Goal: Information Seeking & Learning: Check status

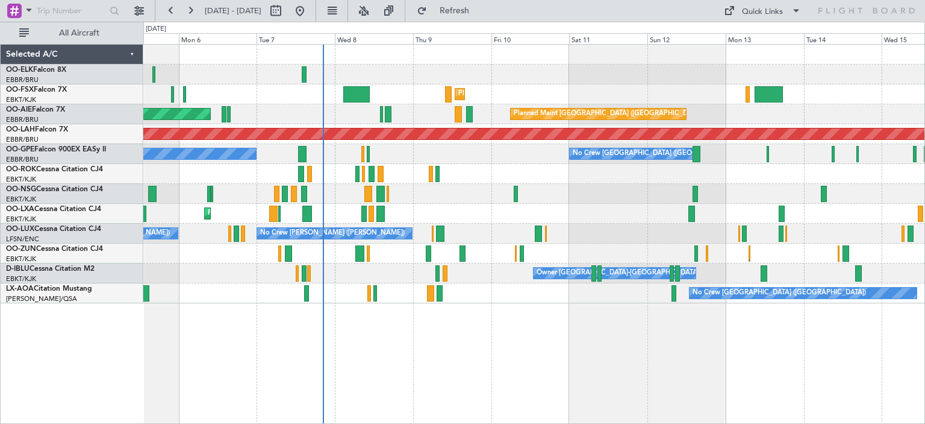
click at [476, 237] on div "Planned Maint Kortrijk-Wevelgem Unplanned Maint London (Farnborough) Planned Ma…" at bounding box center [533, 174] width 781 height 258
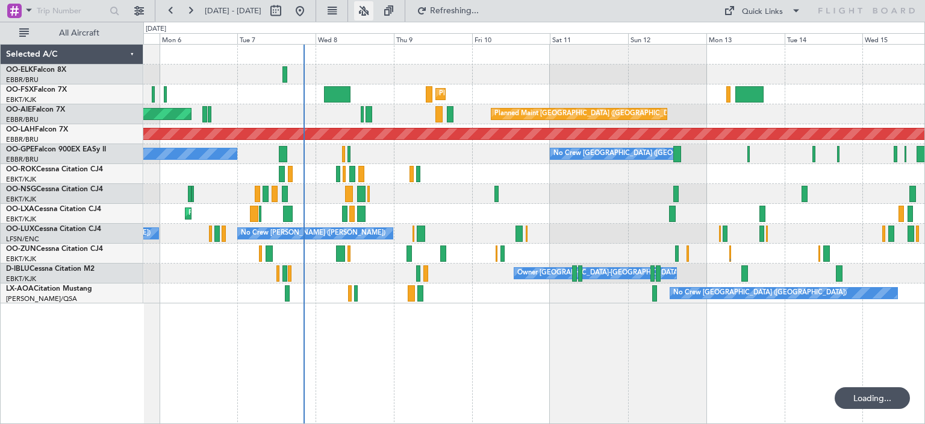
click at [374, 9] on button at bounding box center [363, 10] width 19 height 19
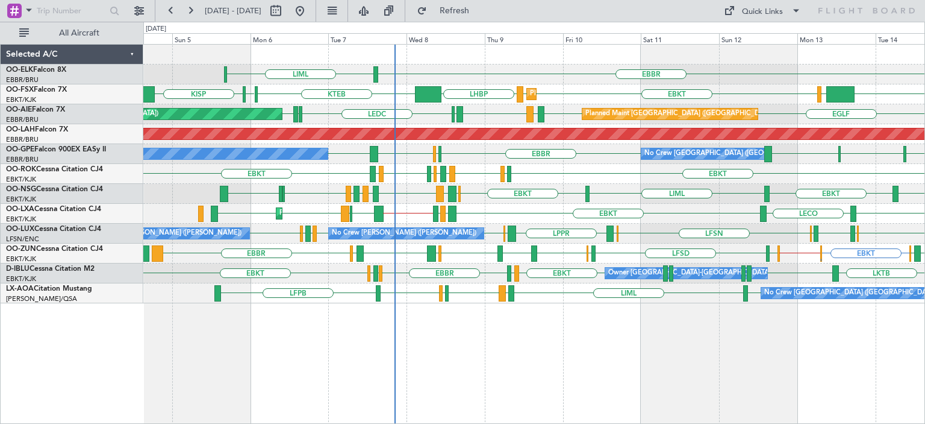
click at [395, 261] on div "EBBR LIML KISP LHBP KTEB KPVD EBKT Planned Maint Kortrijk-Wevelgem EBKT LIMC KT…" at bounding box center [533, 174] width 781 height 258
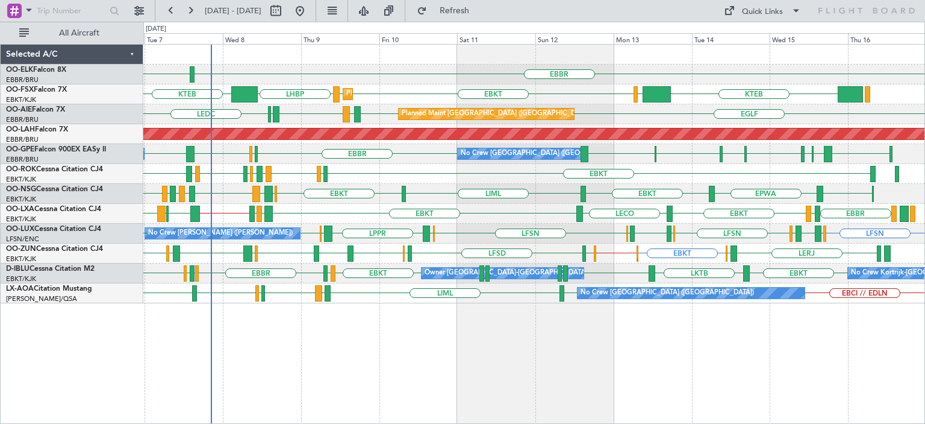
click at [584, 225] on div "EBBR LIML Planned Maint Kortrijk-Wevelgem EBKT EBKT LHBP KTEB KTEB LIMC KPVD Pl…" at bounding box center [533, 174] width 781 height 258
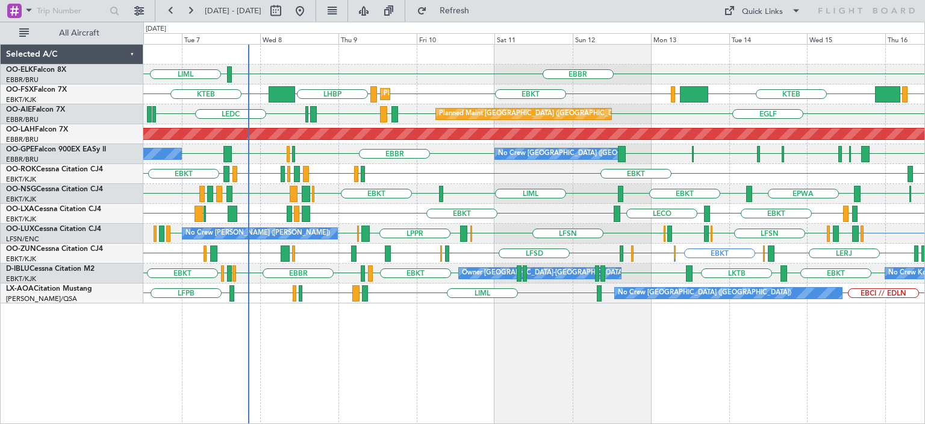
click at [304, 201] on div "EBKT EBMB LATI EBKT LFMD EBKT LOWK EBKT EPWA EBKT LIML EGLC EBKT" at bounding box center [533, 194] width 781 height 20
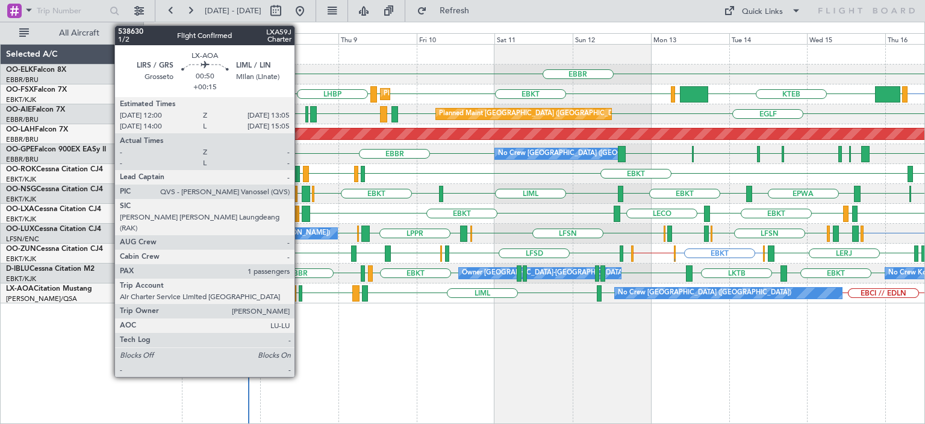
click at [300, 291] on div at bounding box center [301, 293] width 4 height 16
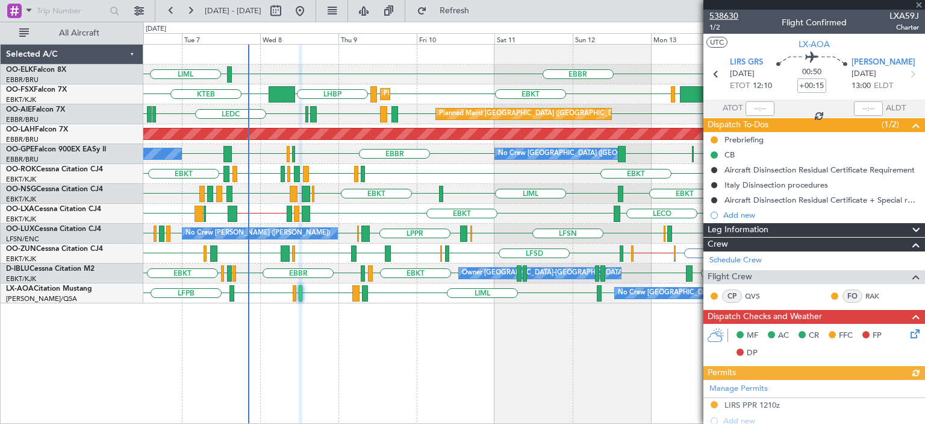
click at [724, 16] on span "538630" at bounding box center [724, 16] width 29 height 13
